Goal: Task Accomplishment & Management: Complete application form

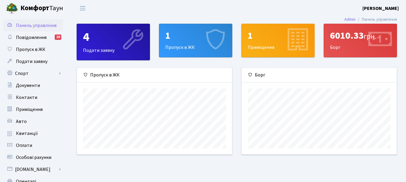
scroll to position [87, 155]
click at [188, 48] on div "1 Пропуск в ЖК" at bounding box center [195, 40] width 73 height 33
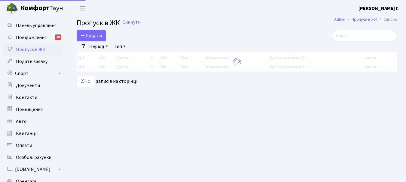
select select "25"
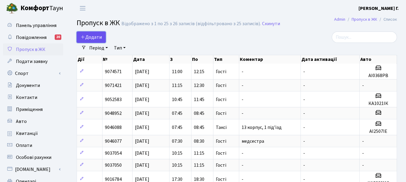
click at [95, 36] on span "Додати" at bounding box center [90, 37] width 21 height 7
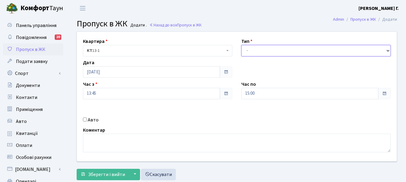
click at [387, 50] on select "- Доставка Таксі Гості Сервіс" at bounding box center [315, 50] width 149 height 11
select select "3"
click at [241, 45] on select "- Доставка Таксі Гості Сервіс" at bounding box center [315, 50] width 149 height 11
click at [84, 120] on input "Авто" at bounding box center [85, 120] width 4 height 4
checkbox input "true"
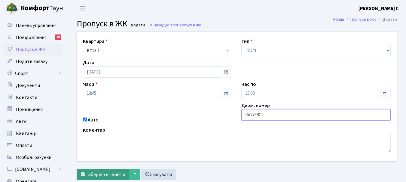
type input "КА2758СТ"
click at [113, 174] on span "Зберегти і вийти" at bounding box center [106, 175] width 37 height 7
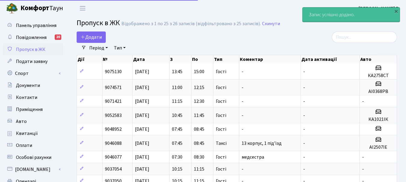
select select "25"
